Goal: Transaction & Acquisition: Purchase product/service

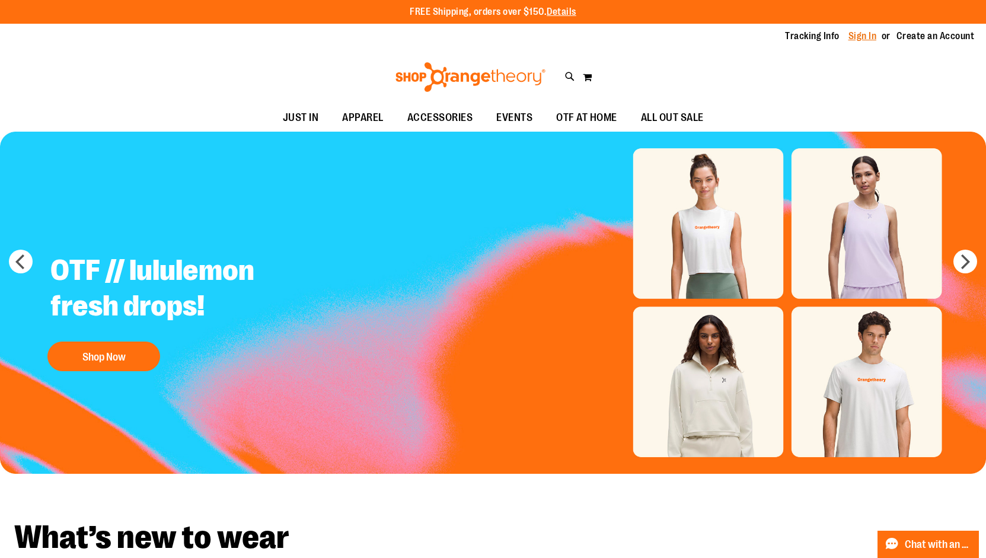
click at [679, 30] on link "Sign In" at bounding box center [862, 36] width 28 height 13
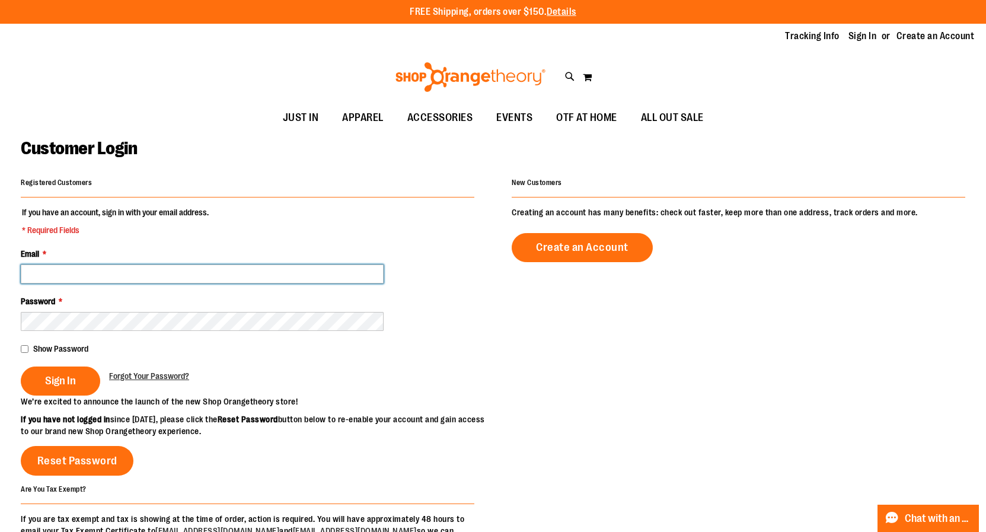
click at [172, 276] on input "Email *" at bounding box center [202, 273] width 363 height 19
type input "**********"
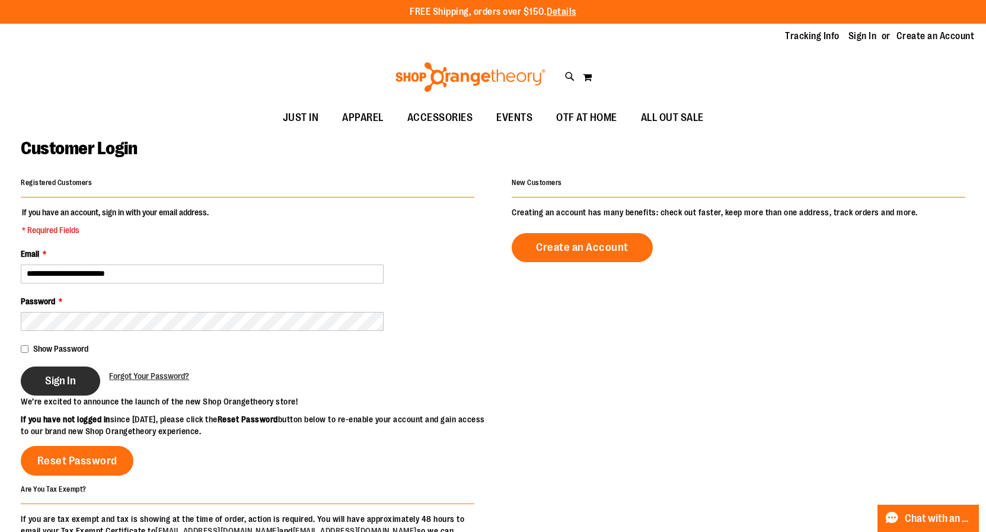
click at [63, 380] on span "Sign In" at bounding box center [60, 380] width 31 height 13
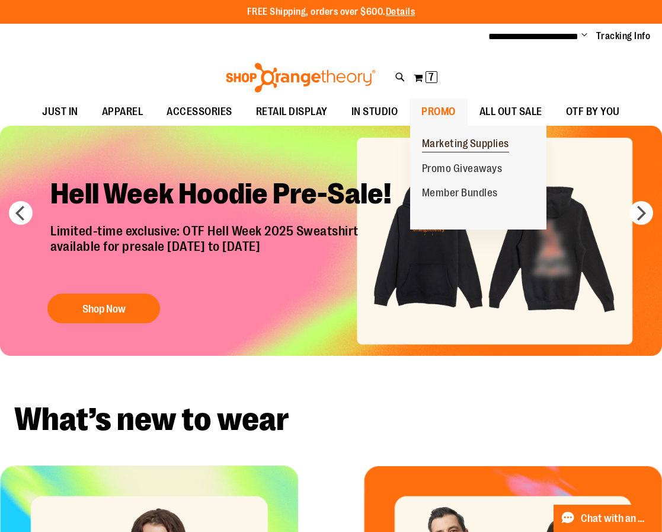
click at [445, 146] on span "Marketing Supplies" at bounding box center [465, 145] width 87 height 15
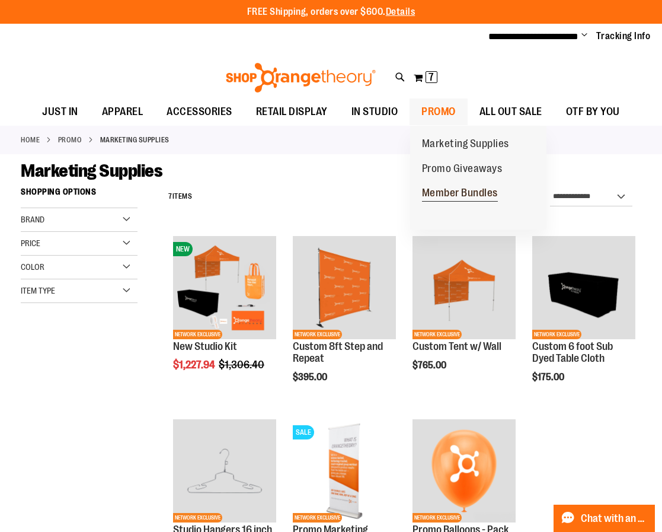
click at [449, 193] on span "Member Bundles" at bounding box center [460, 194] width 76 height 15
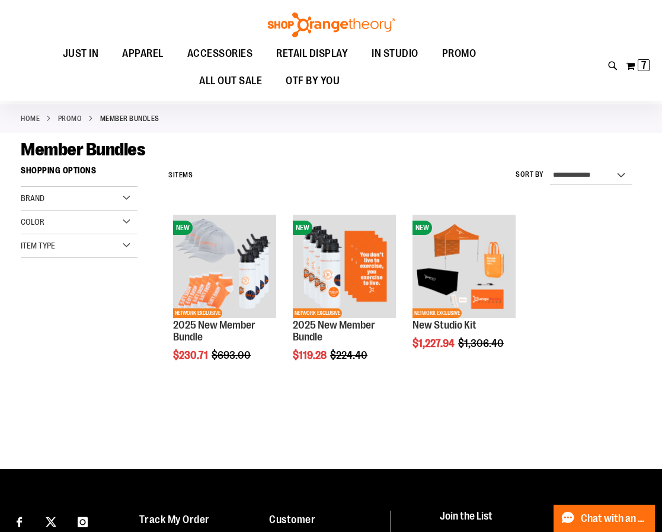
scroll to position [28, 0]
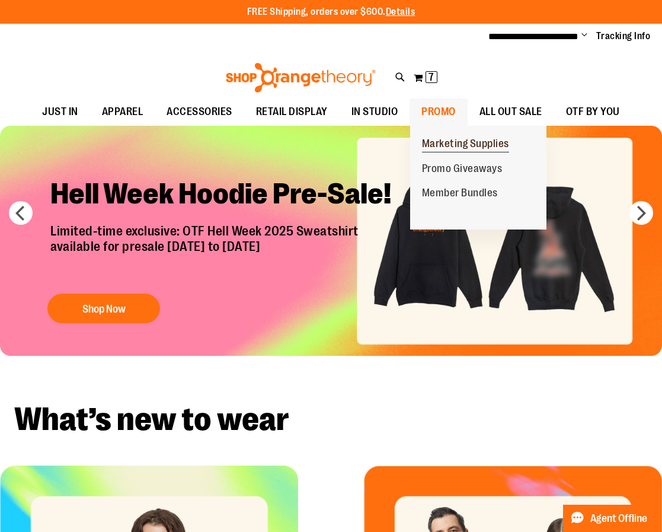
click at [448, 138] on span "Marketing Supplies" at bounding box center [465, 145] width 87 height 15
click at [439, 145] on span "Marketing Supplies" at bounding box center [465, 145] width 87 height 15
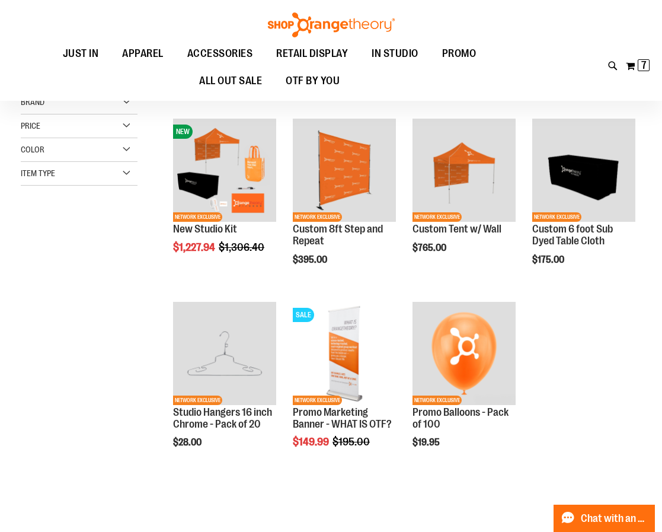
scroll to position [111, 0]
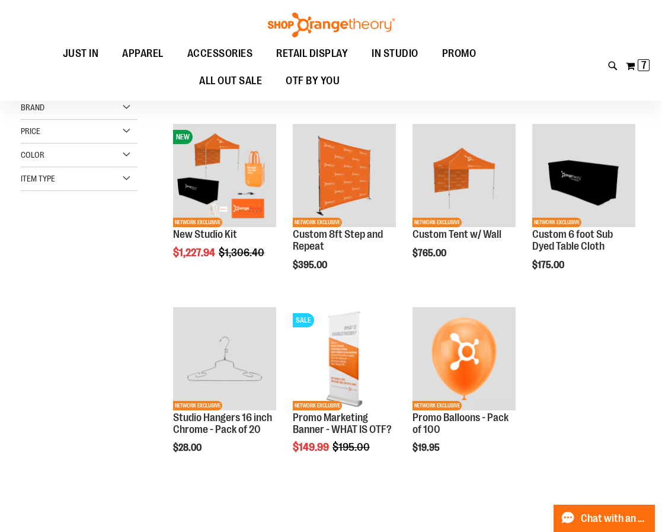
click at [614, 28] on div "Toggle Nav Search Popular Suggestions Advanced Search" at bounding box center [331, 50] width 662 height 101
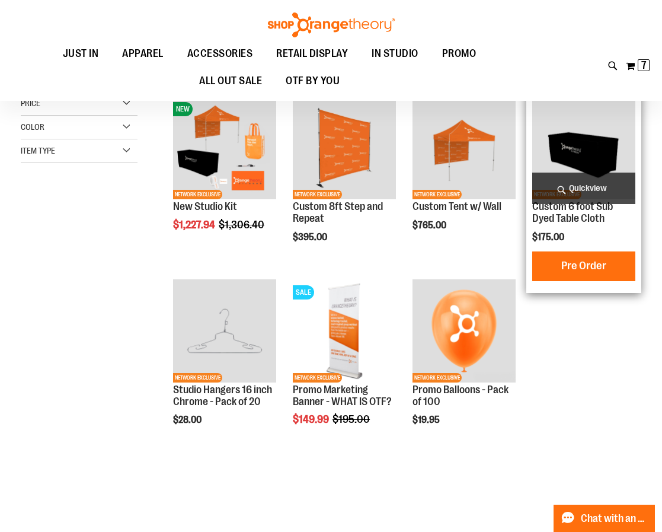
scroll to position [0, 0]
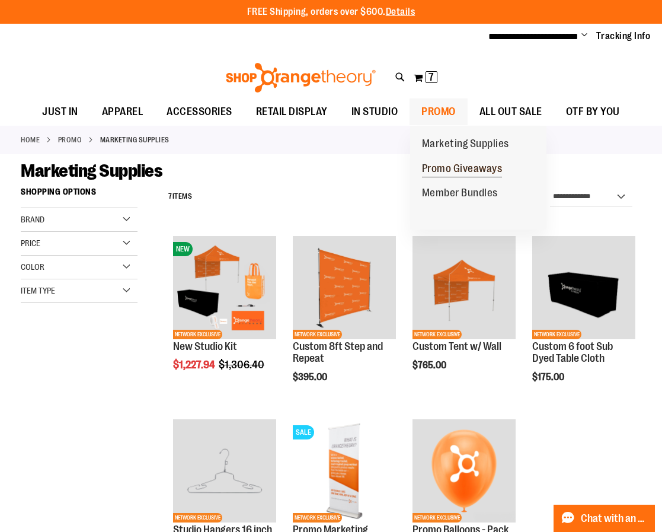
click at [451, 165] on span "Promo Giveaways" at bounding box center [462, 169] width 81 height 15
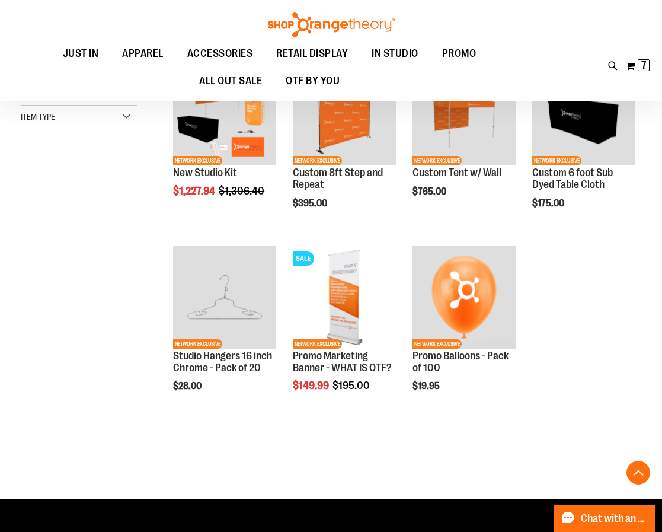
scroll to position [277, 0]
